Goal: Check status: Check status

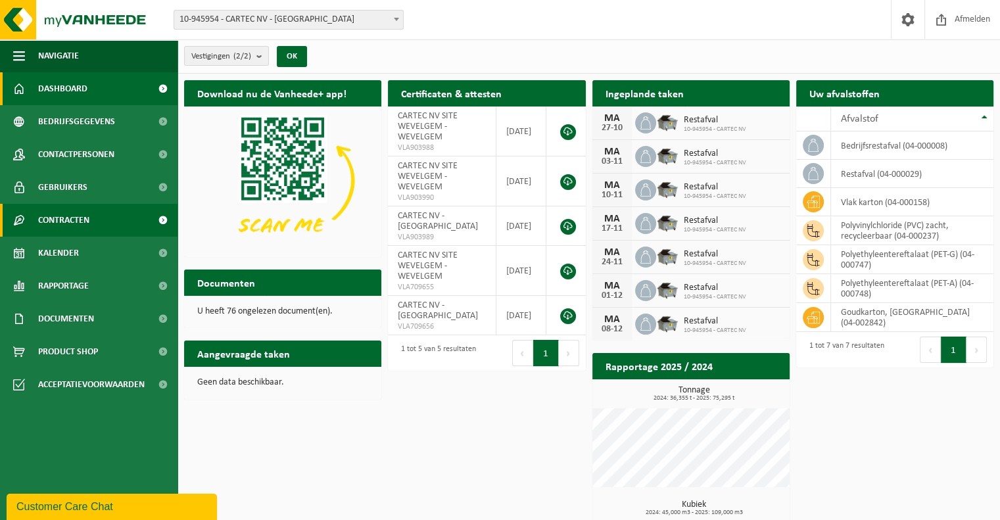
click at [84, 229] on span "Contracten" at bounding box center [63, 220] width 51 height 33
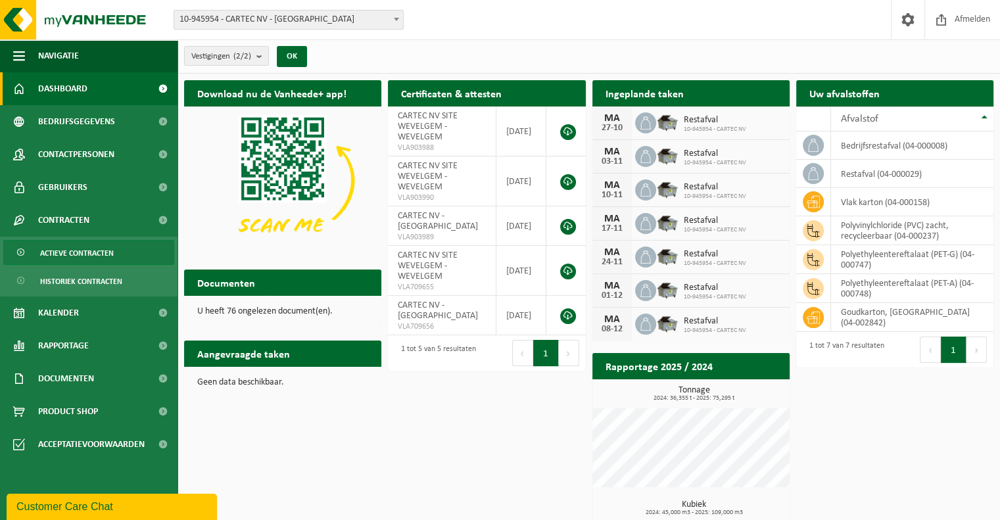
click at [82, 259] on span "Actieve contracten" at bounding box center [77, 253] width 74 height 25
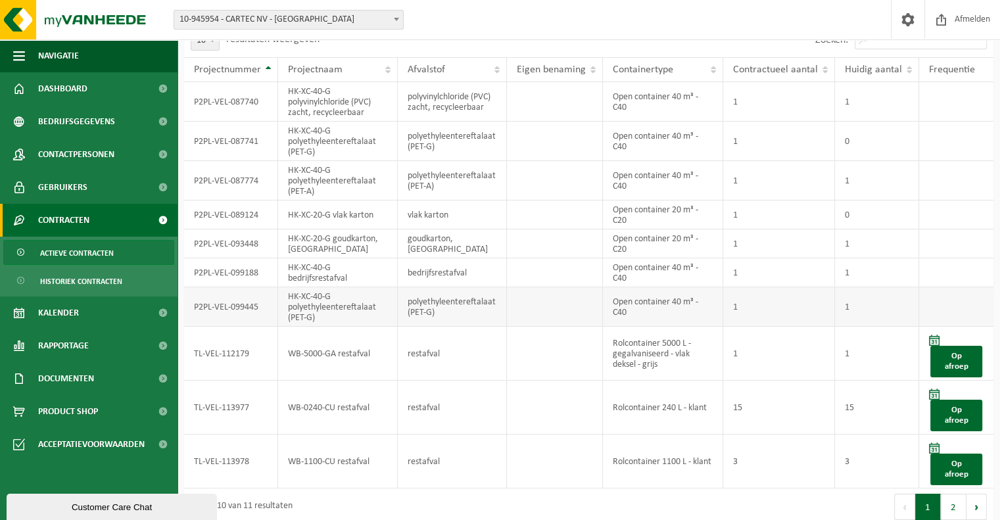
scroll to position [93, 0]
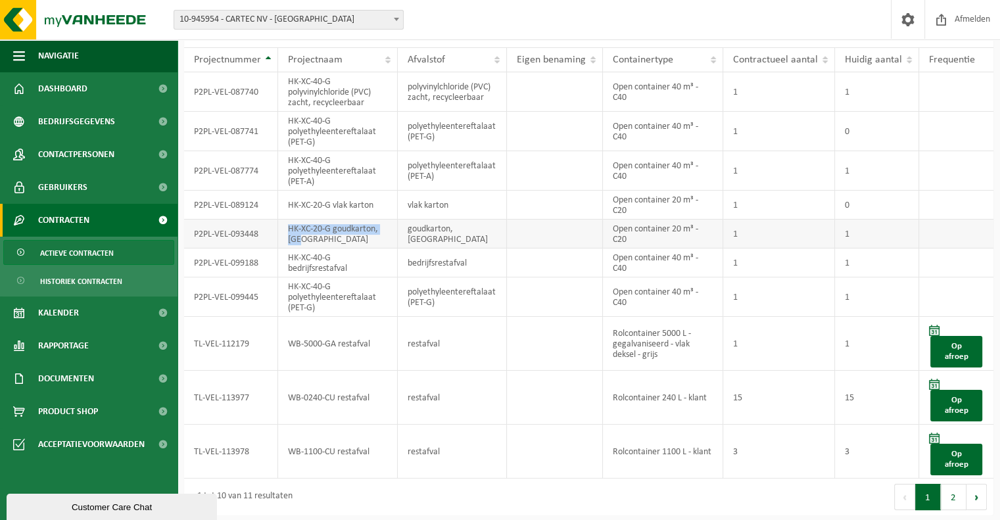
drag, startPoint x: 316, startPoint y: 241, endPoint x: 290, endPoint y: 226, distance: 30.1
click at [290, 226] on td "HK-XC-20-G goudkarton, [GEOGRAPHIC_DATA]" at bounding box center [338, 234] width 120 height 29
